Goal: Find specific page/section: Find specific page/section

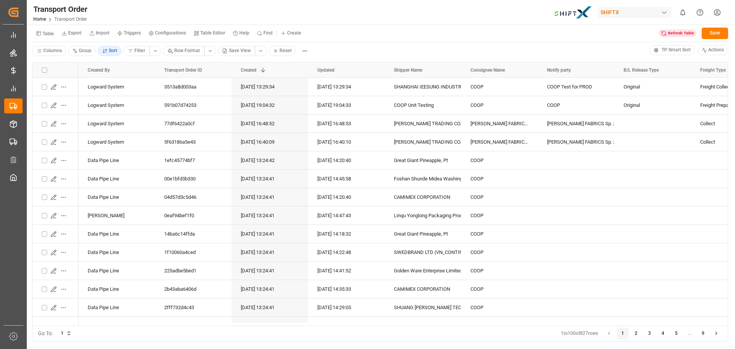
click at [363, 15] on div "Transport Order Home Transport Order SHIFTX 0 Notifications Only show unread Al…" at bounding box center [377, 12] width 713 height 24
click at [348, 24] on header "Transport Order Home Transport Order SHIFTX 0 Notifications Only show unread Al…" at bounding box center [377, 12] width 713 height 25
click at [679, 32] on div "Refresh Table" at bounding box center [678, 33] width 38 height 8
click at [358, 42] on div "Table Export Import Triggers Configurations Table Editor Help Find Create Save …" at bounding box center [380, 40] width 707 height 32
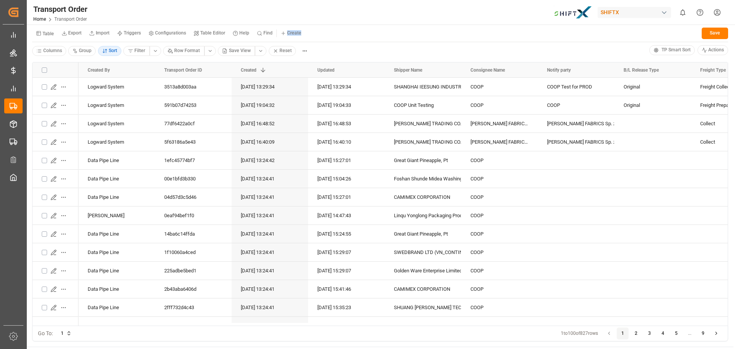
click at [358, 42] on div "Table Export Import Triggers Configurations Table Editor Help Find Create Save …" at bounding box center [380, 40] width 707 height 32
click at [349, 27] on div "Table Export Import Triggers Configurations Table Editor Help Find Create Save" at bounding box center [380, 34] width 696 height 16
click at [347, 24] on header "Transport Order Home Transport Order SHIFTX 0 Notifications Only show unread Al…" at bounding box center [377, 12] width 713 height 25
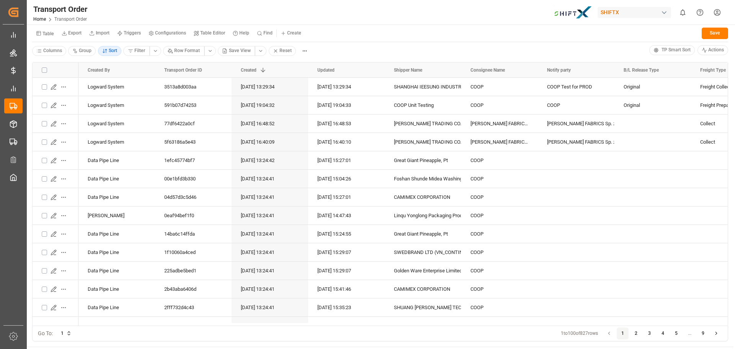
click at [292, 8] on div "Transport Order Home Transport Order SHIFTX 0 Notifications Only show unread Al…" at bounding box center [377, 12] width 713 height 24
click at [87, 8] on div "Transport Order" at bounding box center [60, 8] width 54 height 11
click at [86, 8] on div "Transport Order" at bounding box center [60, 8] width 54 height 11
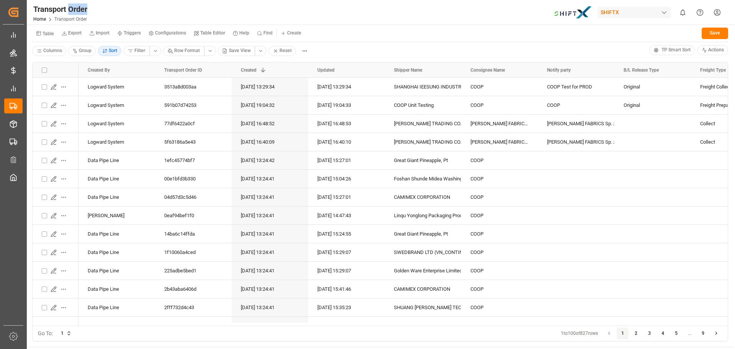
click at [80, 8] on div "Transport Order" at bounding box center [60, 8] width 54 height 11
click at [98, 7] on div "Transport Order Home Transport Order SHIFTX 0 Notifications Only show unread Al…" at bounding box center [377, 12] width 713 height 24
click at [682, 34] on div "Refresh Table" at bounding box center [678, 33] width 38 height 8
click at [449, 37] on div "Table Export Import Triggers Configurations Table Editor Help Find Create Save" at bounding box center [380, 34] width 696 height 16
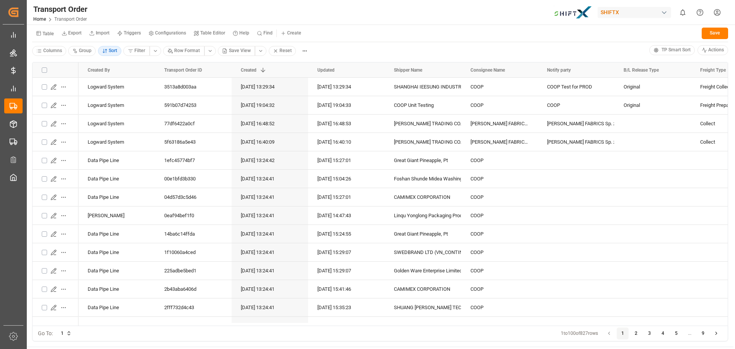
click at [364, 42] on div "Table Export Import Triggers Configurations Table Editor Help Find Create Save …" at bounding box center [380, 40] width 707 height 32
click at [679, 31] on div "Refresh Table" at bounding box center [678, 33] width 38 height 8
click at [633, 42] on div "Table Export Import Triggers Configurations Table Editor Help Find Create Save …" at bounding box center [380, 40] width 707 height 32
click at [400, 46] on div "Columns Group Sort Filter Row Format Save View Reset" at bounding box center [340, 50] width 617 height 11
click at [384, 76] on div at bounding box center [384, 69] width 3 height 15
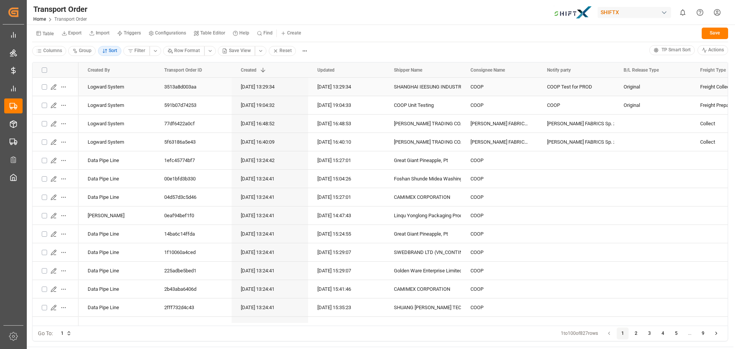
click at [382, 81] on div "[DATE] 13:29:34" at bounding box center [346, 87] width 77 height 18
click at [380, 55] on div "Columns Group Sort Filter Row Format Save View Reset" at bounding box center [340, 50] width 617 height 11
click at [393, 51] on div "Columns Group Sort Filter Row Format Save View Reset" at bounding box center [340, 50] width 617 height 11
click at [405, 88] on div "SHANGHAI IEESUNG INDUSTRY COMPANY LIMITED" at bounding box center [423, 87] width 58 height 18
click at [410, 33] on div "Table Export Import Triggers Configurations Table Editor Help Find Create Save" at bounding box center [380, 34] width 696 height 16
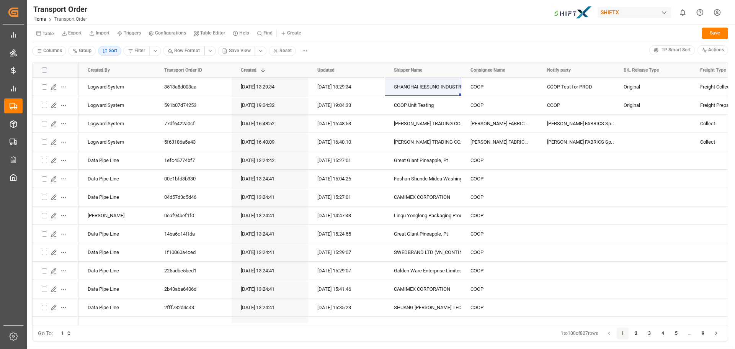
click at [458, 29] on div "Table Export Import Triggers Configurations Table Editor Help Find Create Save" at bounding box center [380, 34] width 696 height 16
click at [460, 30] on div "Table Export Import Triggers Configurations Table Editor Help Find Create Save" at bounding box center [380, 34] width 696 height 16
click at [461, 25] on div "Table Export Import Triggers Configurations Table Editor Help Find Create Save …" at bounding box center [380, 40] width 707 height 32
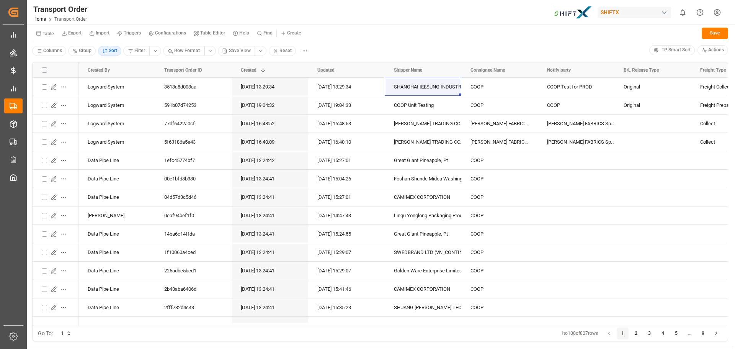
click at [461, 24] on header "Transport Order Home Transport Order SHIFTX 0 Notifications Only show unread Al…" at bounding box center [377, 12] width 713 height 25
click at [323, 15] on div "Transport Order Home Transport Order SHIFTX 0 Notifications Only show unread Al…" at bounding box center [377, 12] width 713 height 24
click at [356, 15] on div "Transport Order Home Transport Order SHIFTX 0 Notifications Only show unread Al…" at bounding box center [377, 12] width 713 height 24
click at [364, 23] on div "Transport Order Home Transport Order SHIFTX 0 Notifications Only show unread Al…" at bounding box center [377, 12] width 713 height 24
click at [373, 41] on div "Table Export Import Triggers Configurations Table Editor Help Find Create Save" at bounding box center [380, 34] width 696 height 16
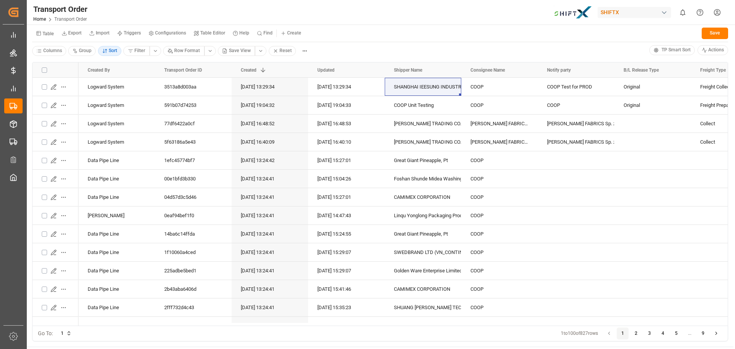
click at [374, 42] on div "Table Export Import Triggers Configurations Table Editor Help Find Create Save …" at bounding box center [380, 40] width 707 height 32
click at [678, 36] on div "Refresh Table" at bounding box center [678, 33] width 38 height 8
click at [392, 24] on header "Transport Order Home Transport Order SHIFTX 0 Notifications Only show unread Al…" at bounding box center [377, 12] width 713 height 25
